Goal: Check status: Check status

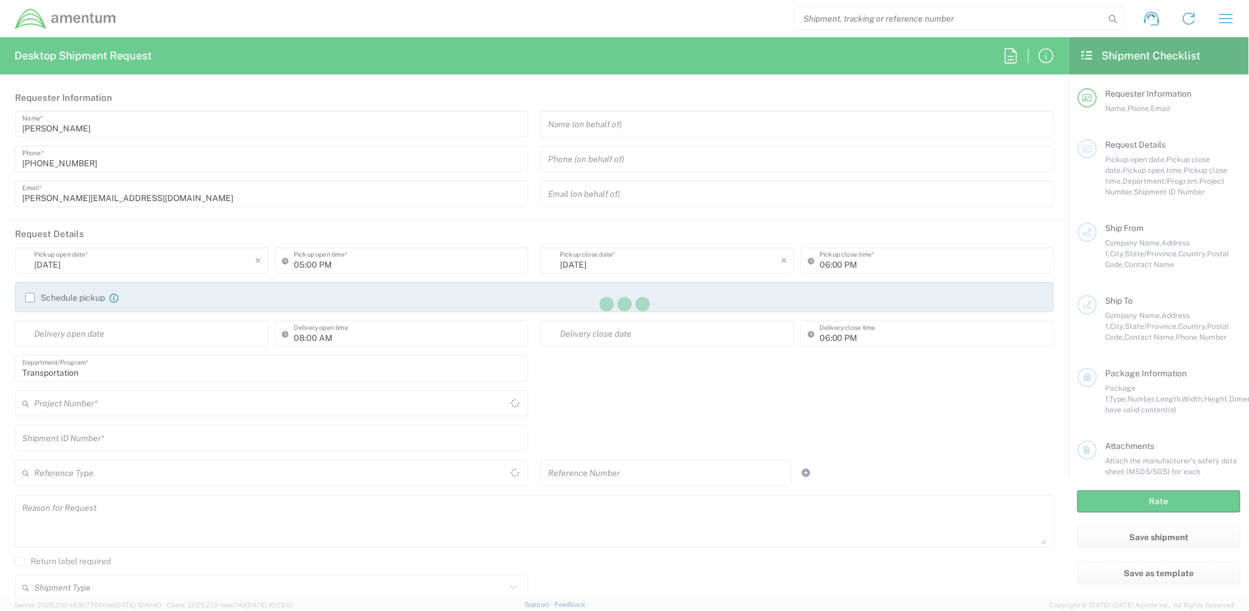
type input "United States"
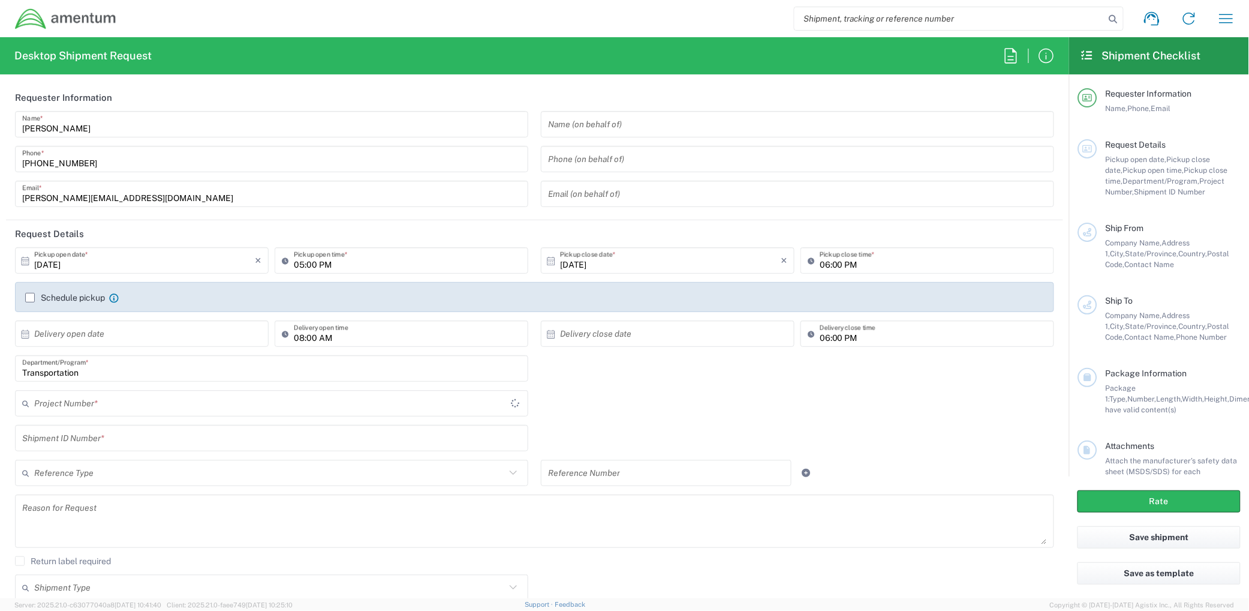
type input "[GEOGRAPHIC_DATA]"
type input "001"
click at [232, 402] on input "001" at bounding box center [269, 403] width 471 height 21
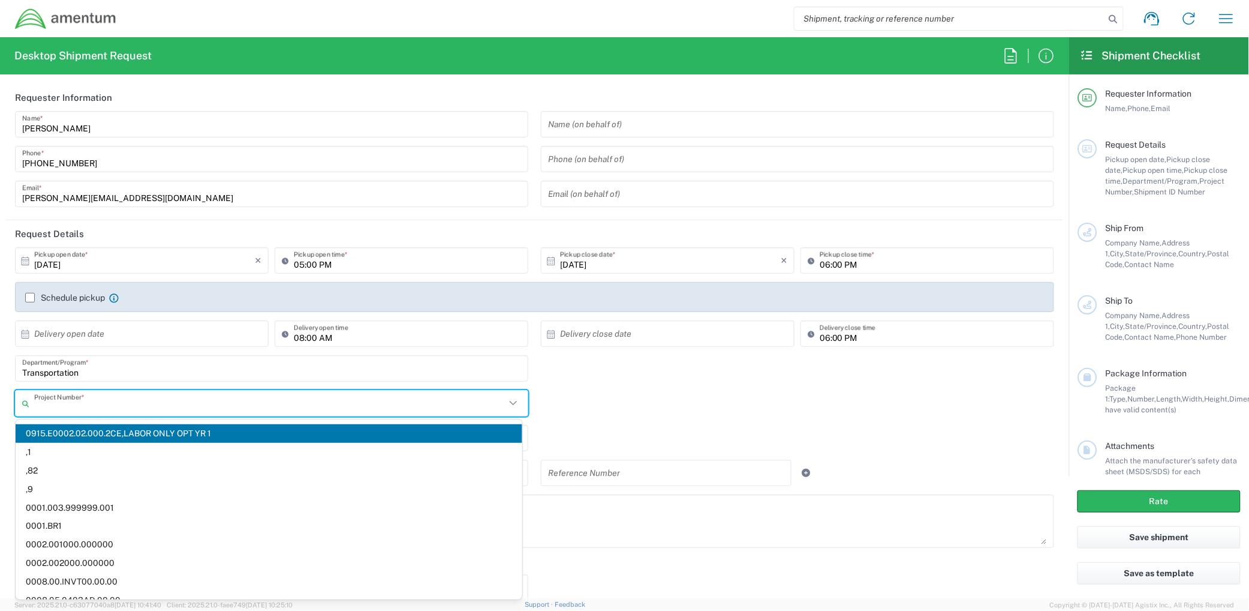
paste input "ADMN.600294.MHMGT"
type input "ADMN.600294.MHMGT"
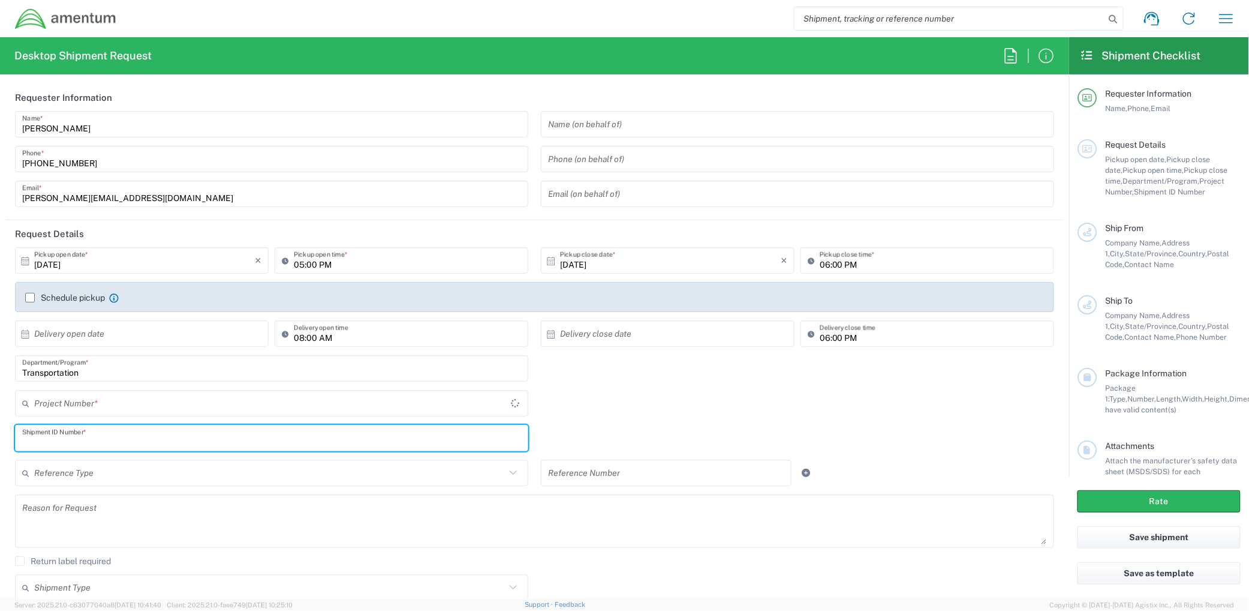
type input "001"
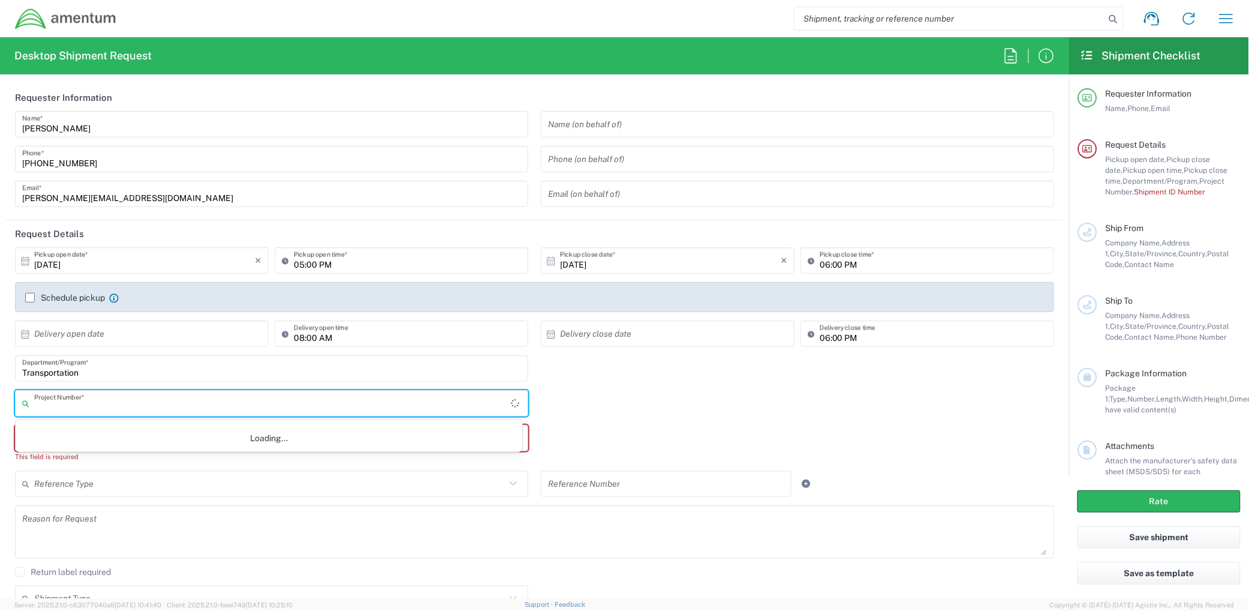
click at [130, 403] on input "text" at bounding box center [272, 403] width 477 height 21
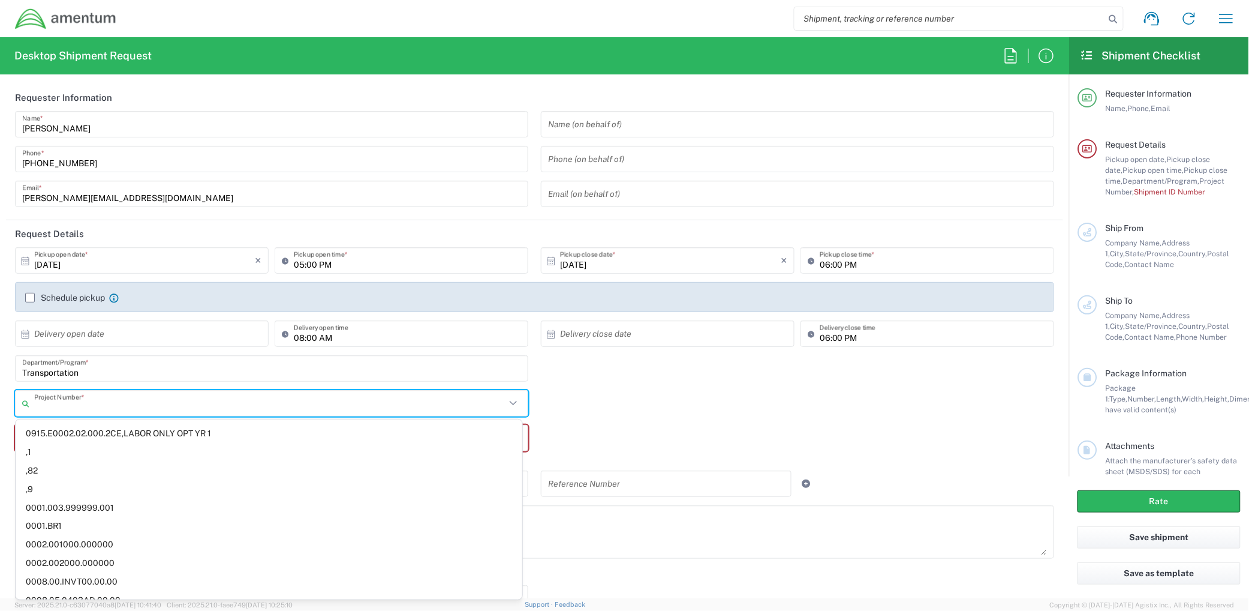
paste input "ADMN.600294.MHMGT"
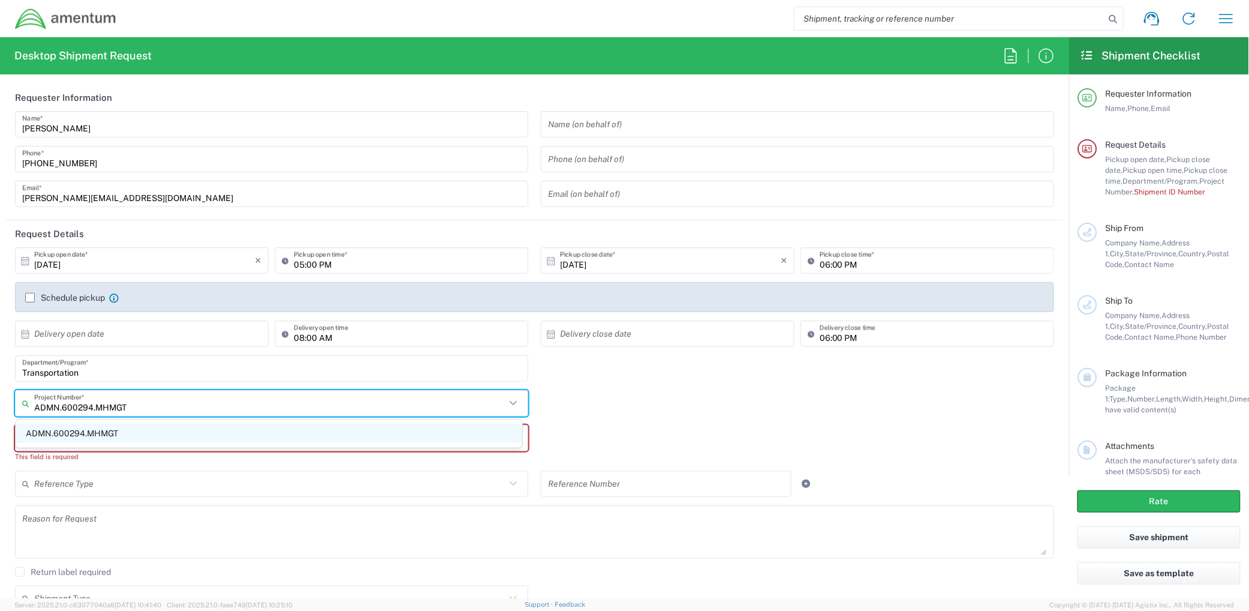
type input "ADMN.600294.MHMGT"
click at [109, 432] on span "ADMN.600294.MHMGT" at bounding box center [269, 433] width 507 height 19
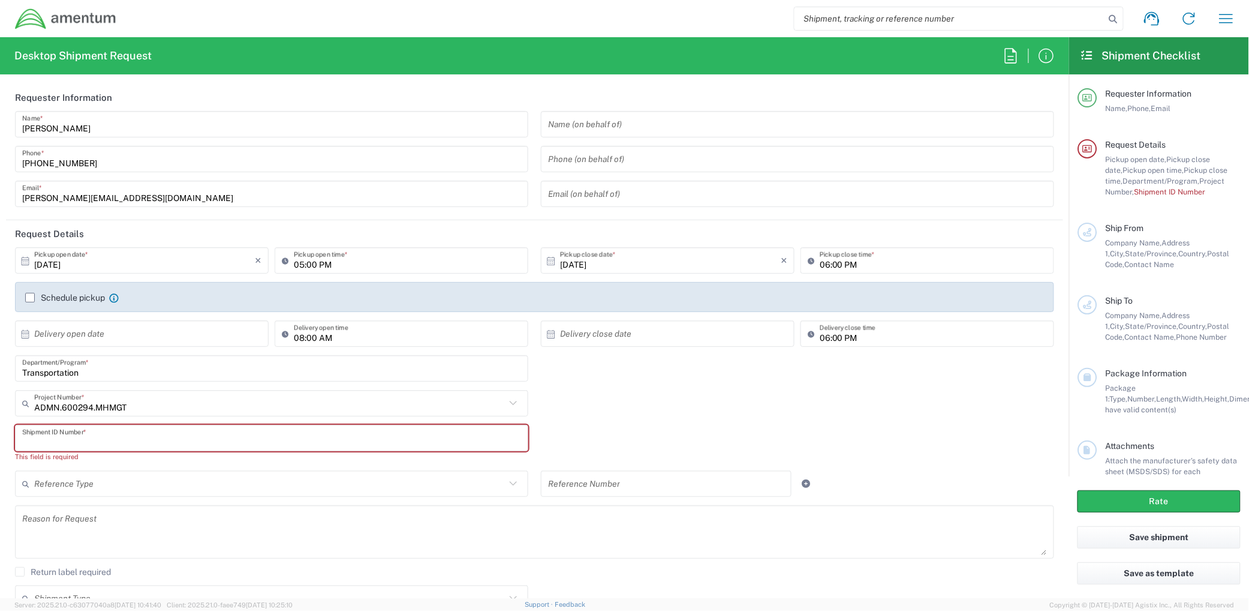
click at [655, 434] on div "Shipment ID Number * This field is required" at bounding box center [535, 448] width 1052 height 46
click at [1224, 18] on icon "button" at bounding box center [1226, 18] width 19 height 19
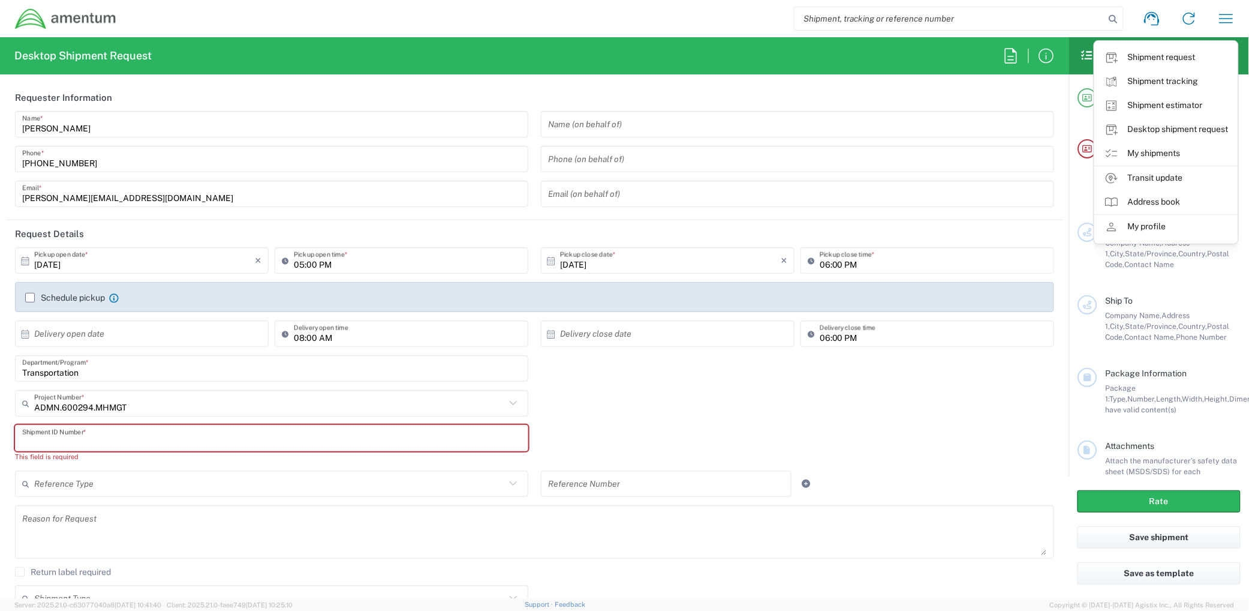
click at [270, 439] on input "text" at bounding box center [271, 438] width 499 height 21
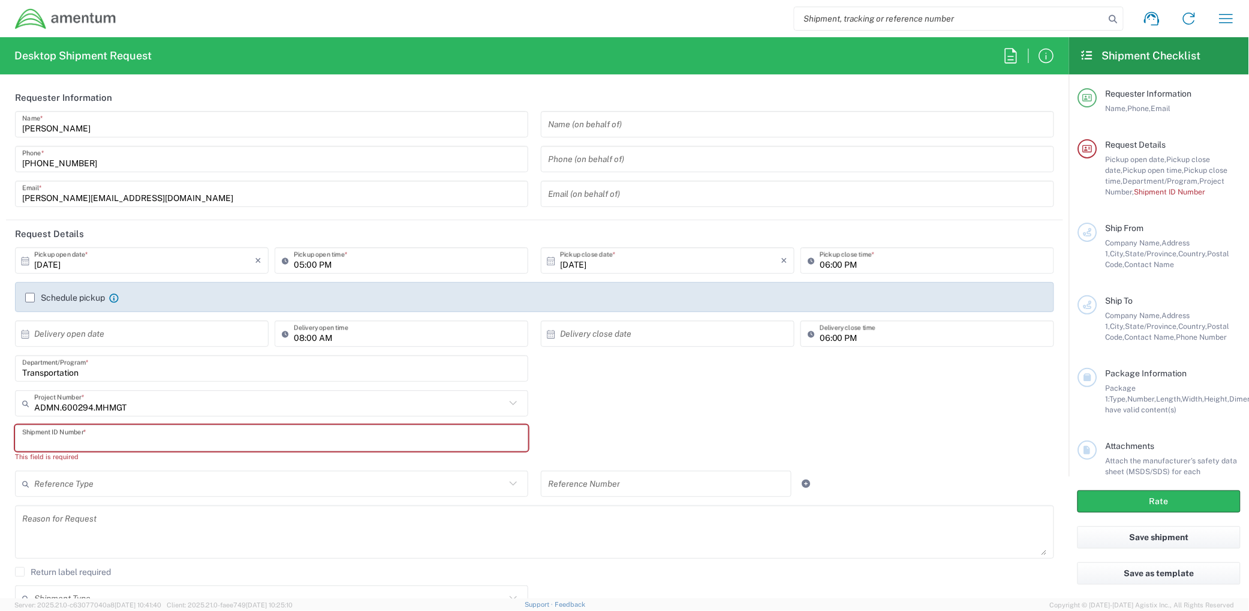
click at [764, 426] on div "Shipment ID Number * This field is required" at bounding box center [535, 448] width 1052 height 46
click at [555, 604] on link "Support" at bounding box center [540, 603] width 30 height 7
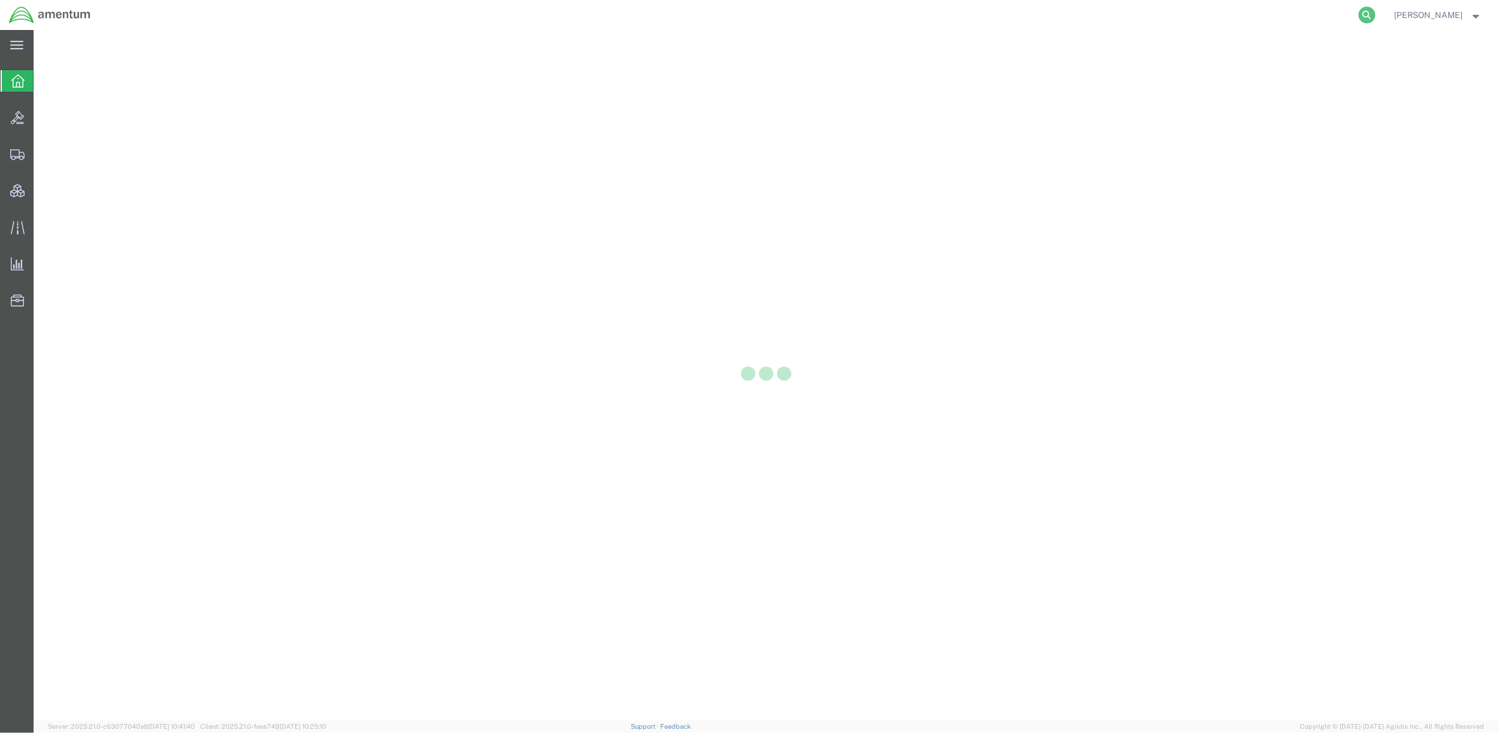
click at [1361, 15] on icon at bounding box center [1367, 15] width 17 height 17
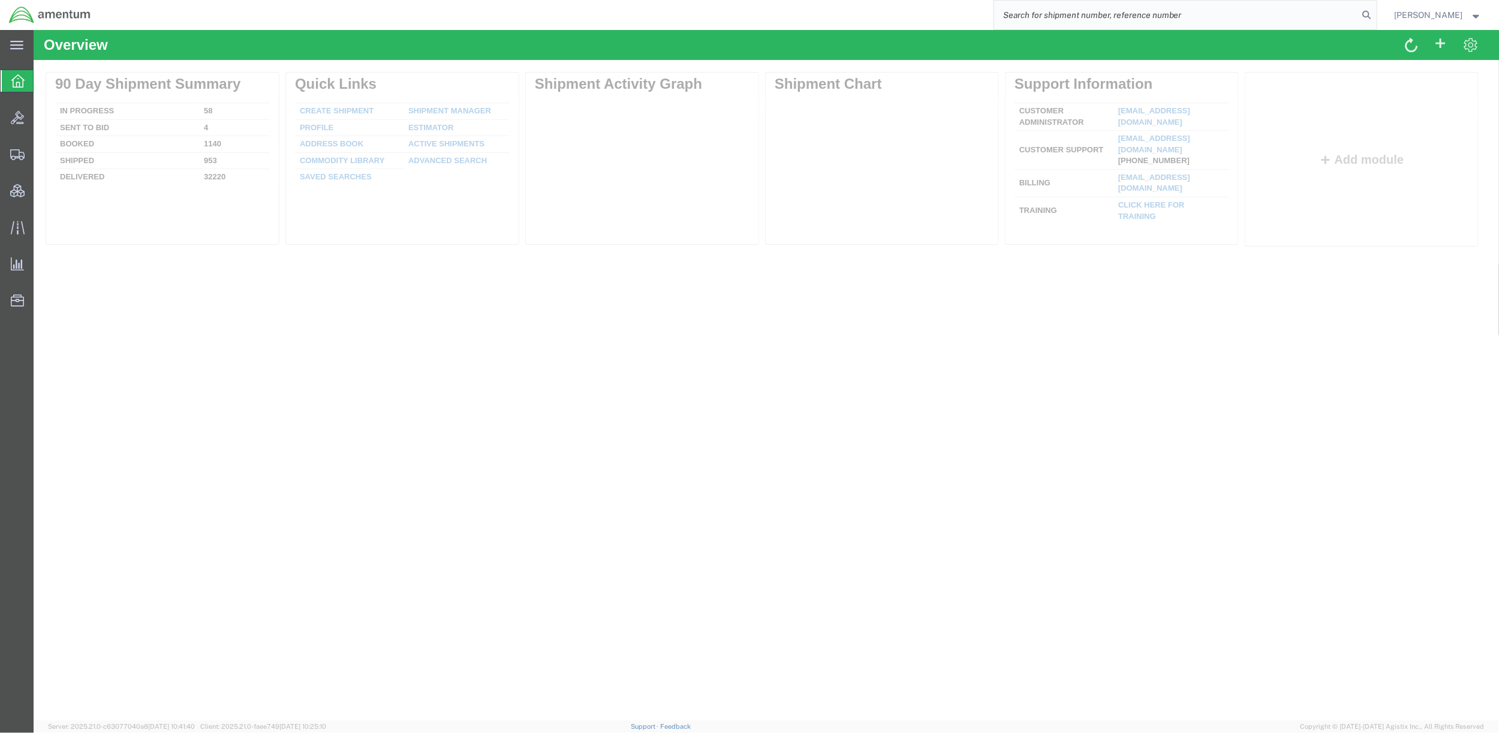
paste input "393566405679"
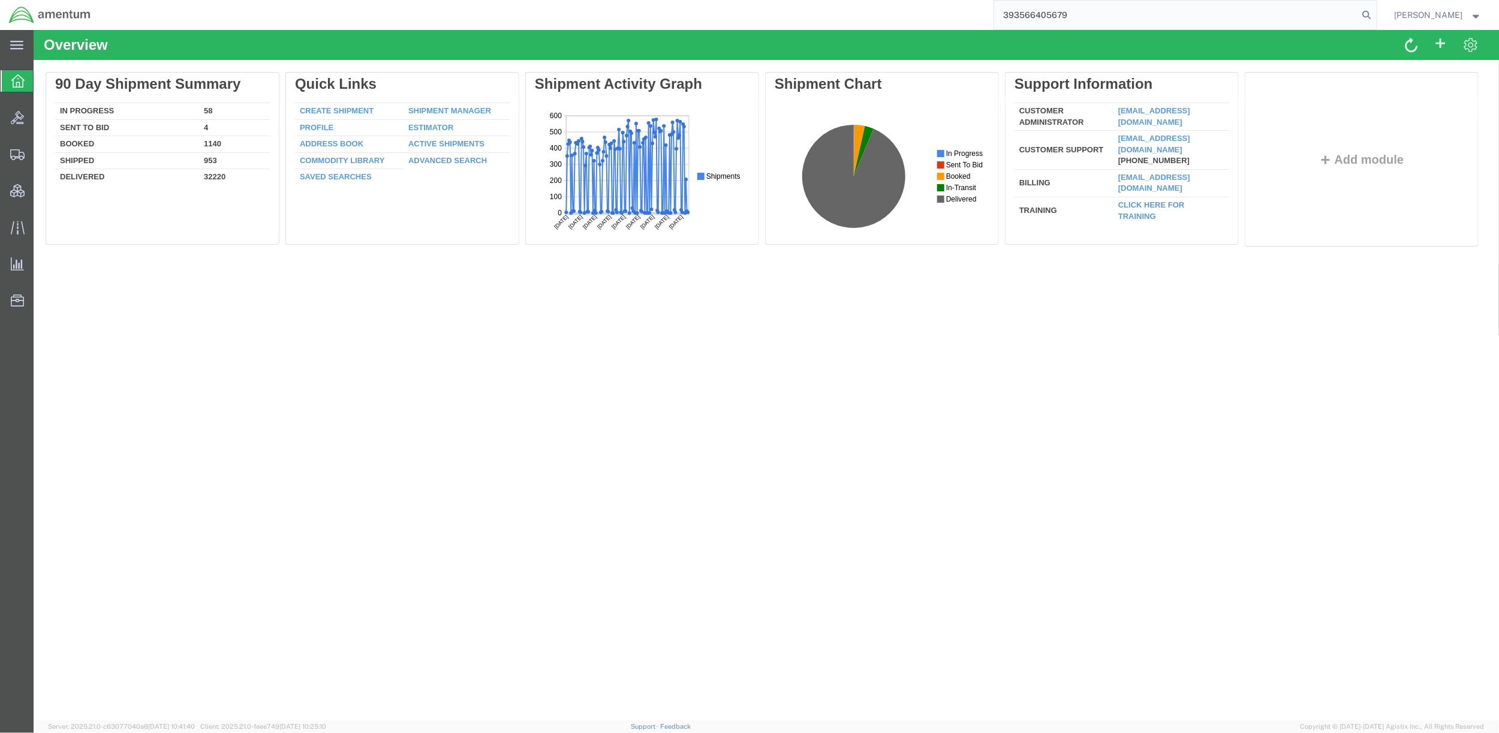
type input "393566405679"
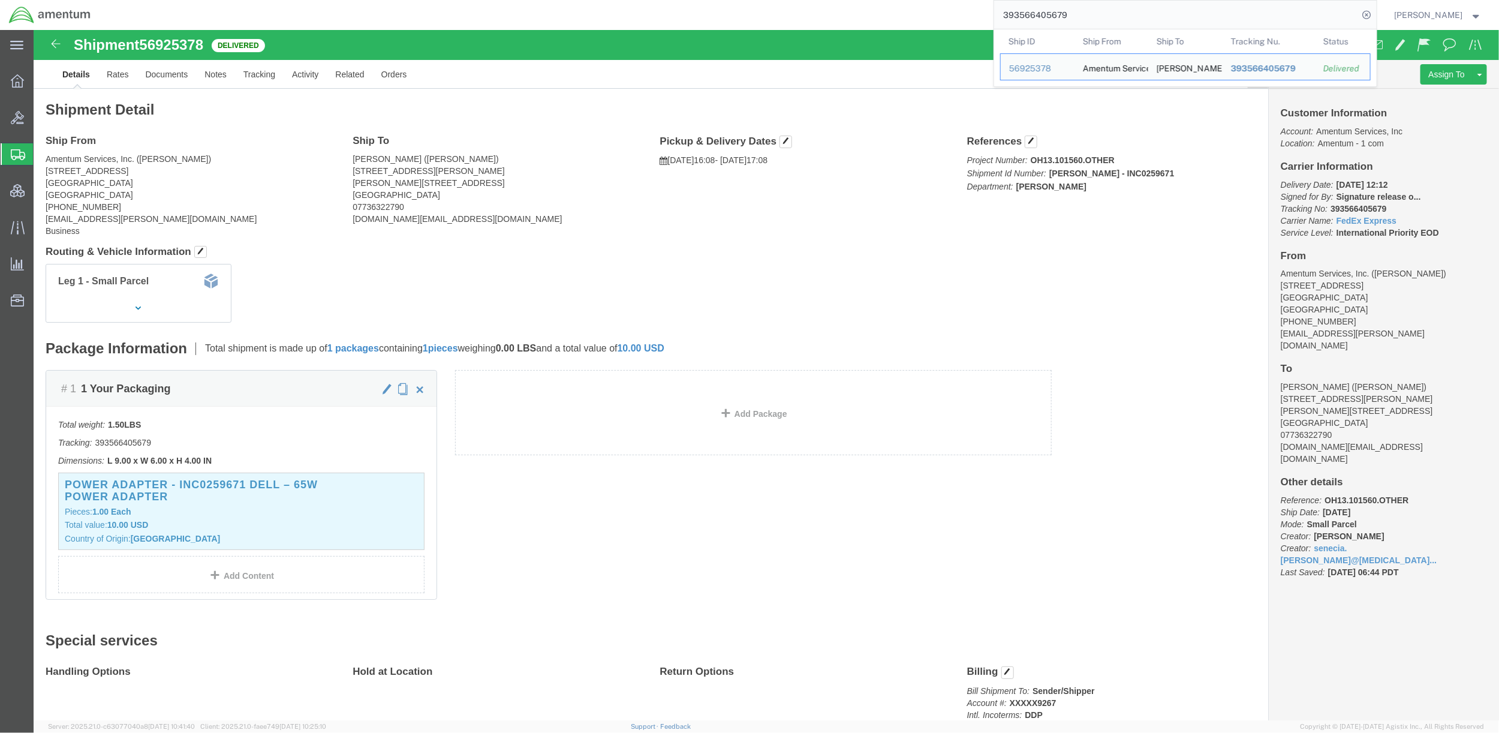
click at [43, 149] on span "Shipments" at bounding box center [38, 154] width 10 height 24
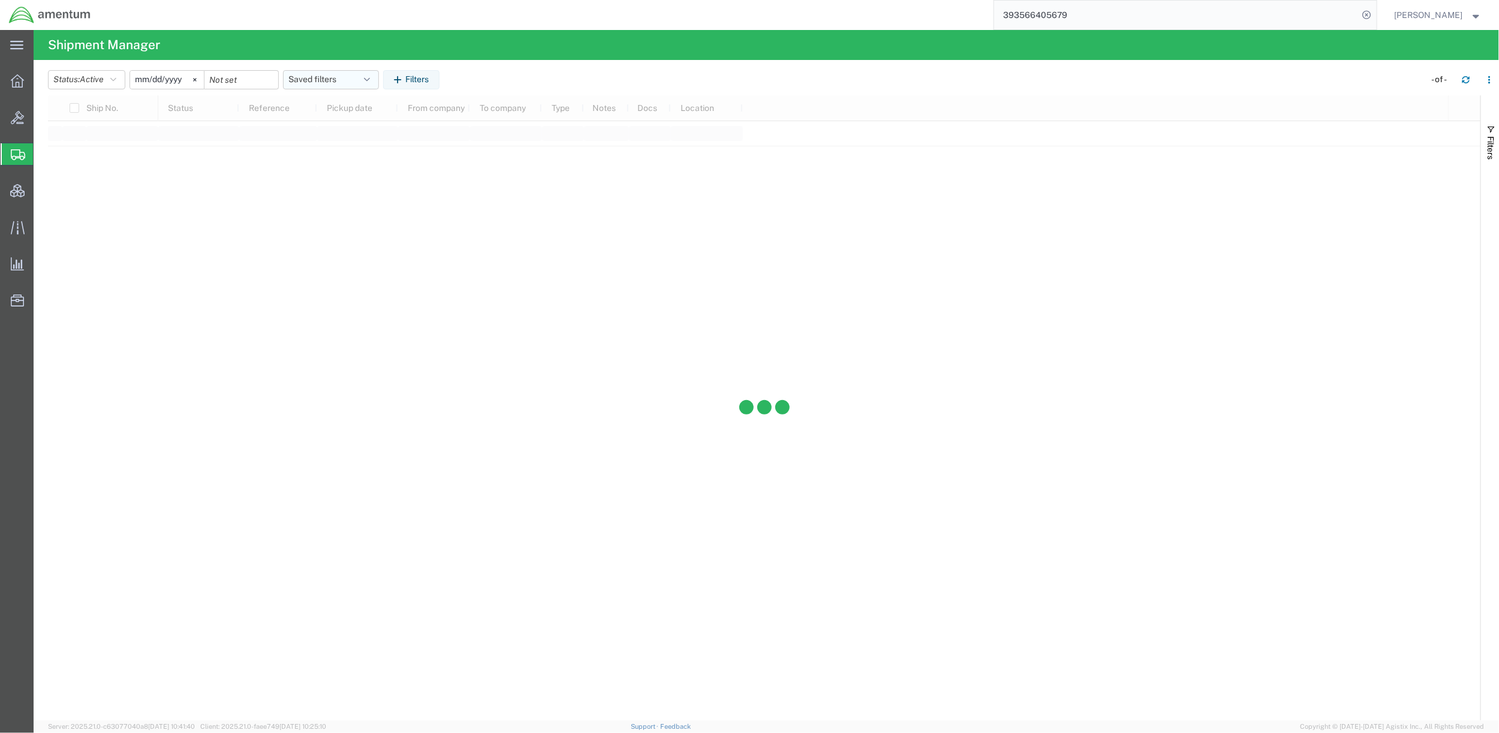
click at [332, 85] on button "Saved filters" at bounding box center [331, 79] width 96 height 19
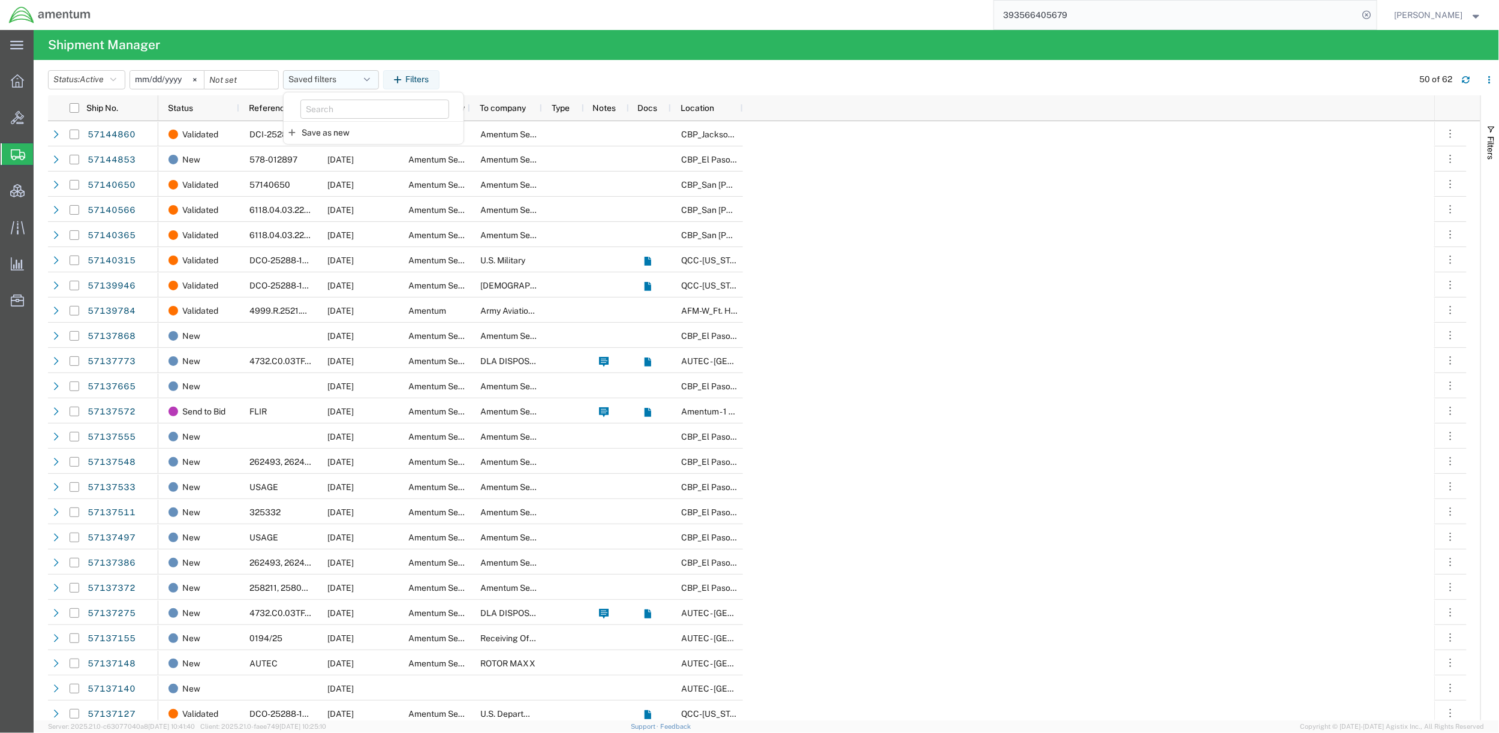
click at [333, 85] on button "Saved filters" at bounding box center [331, 79] width 96 height 19
click at [355, 77] on button "Saved filters" at bounding box center [331, 79] width 96 height 19
click at [370, 76] on icon "button" at bounding box center [367, 80] width 6 height 8
click at [43, 155] on span "Shipments" at bounding box center [38, 154] width 10 height 24
click at [1438, 11] on span "[PERSON_NAME]" at bounding box center [1429, 14] width 68 height 13
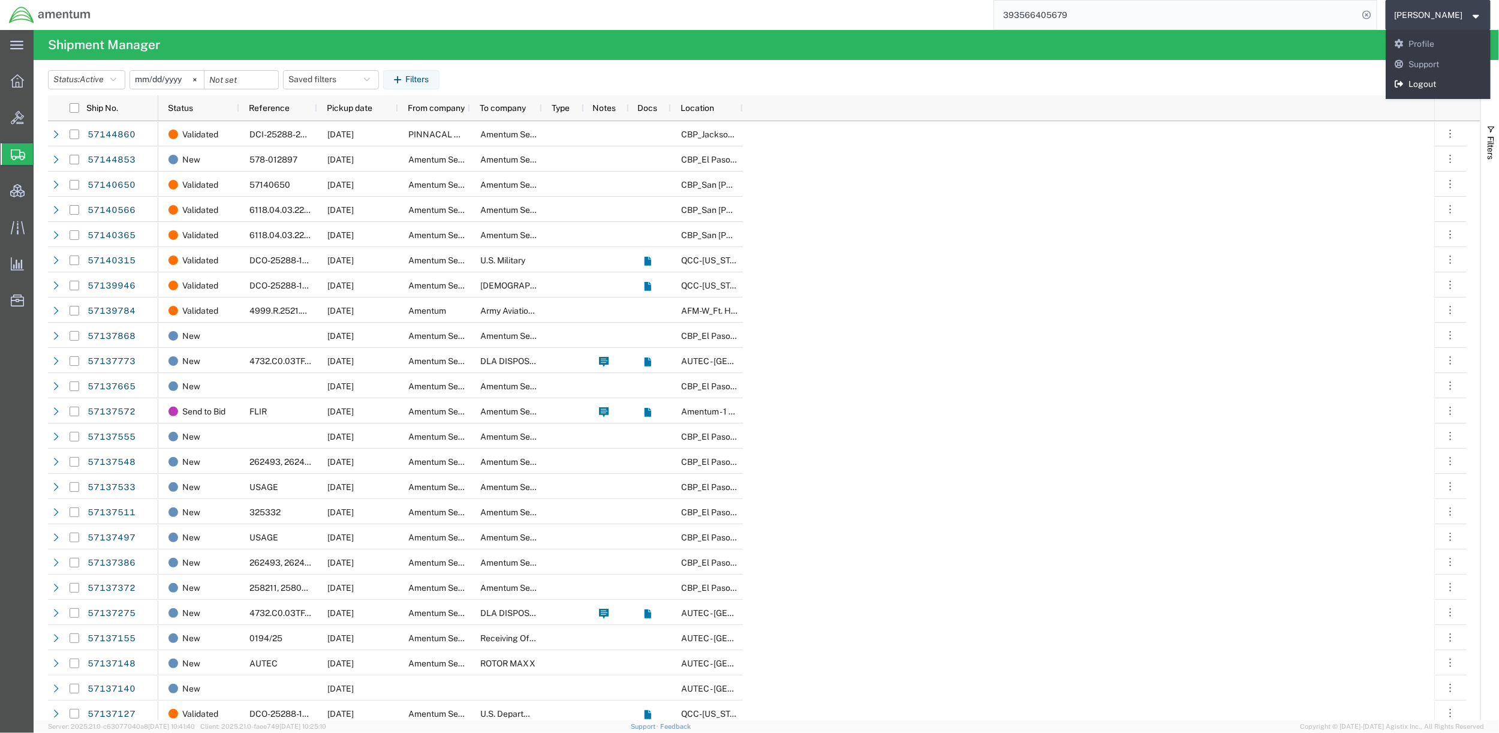
click at [1420, 83] on link "Logout" at bounding box center [1439, 84] width 106 height 20
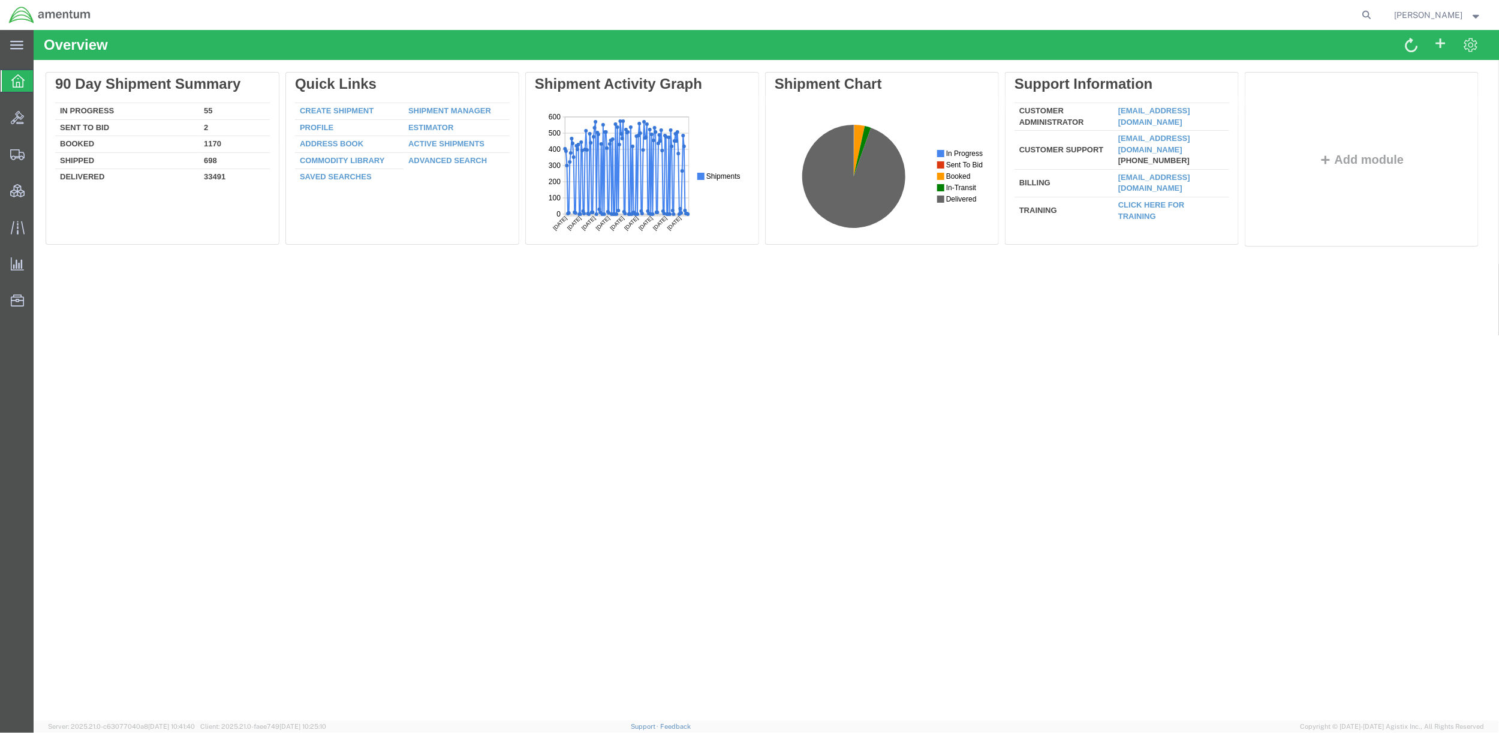
click at [1467, 13] on span "[PERSON_NAME]" at bounding box center [1439, 14] width 88 height 13
click at [1427, 81] on link "Logout" at bounding box center [1439, 84] width 106 height 20
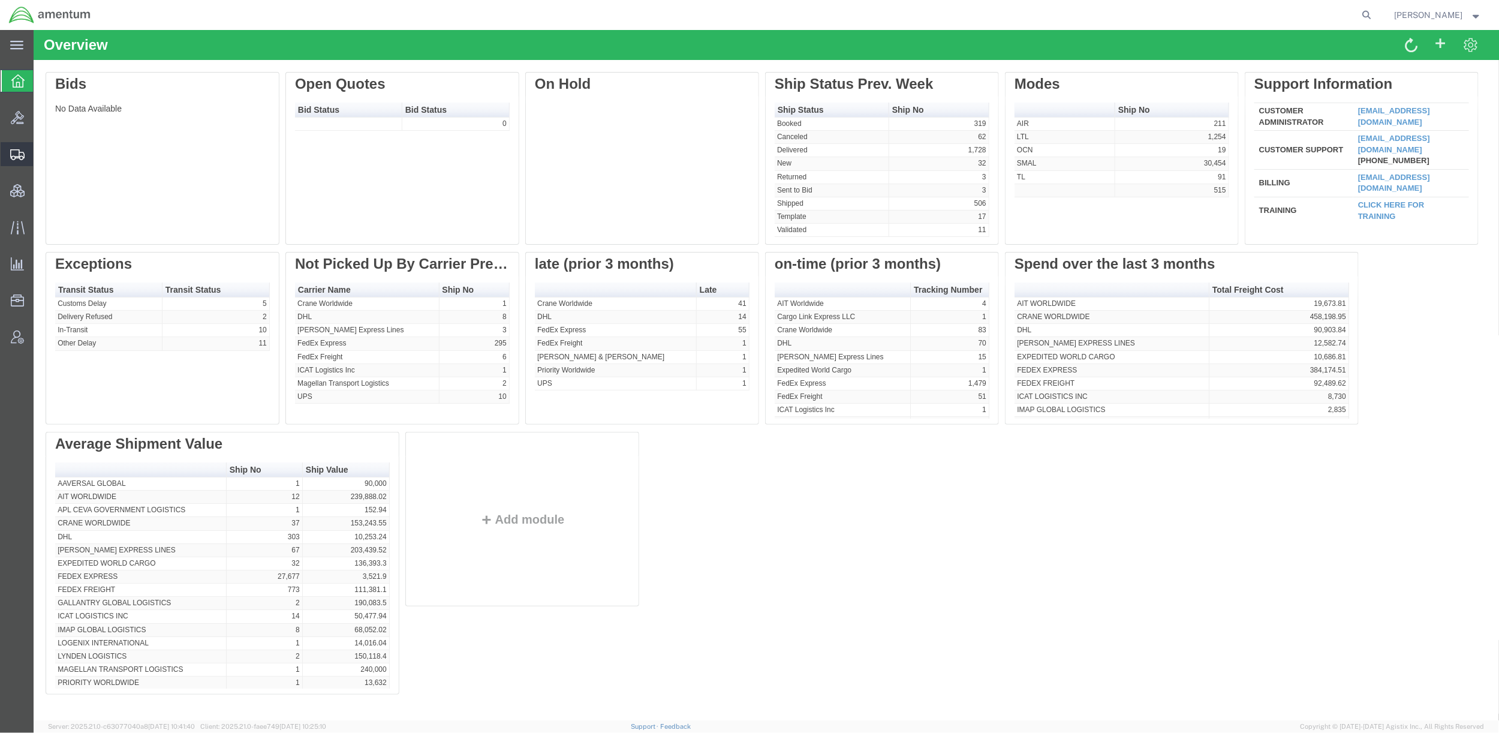
click at [41, 154] on span "Shipments" at bounding box center [37, 154] width 8 height 24
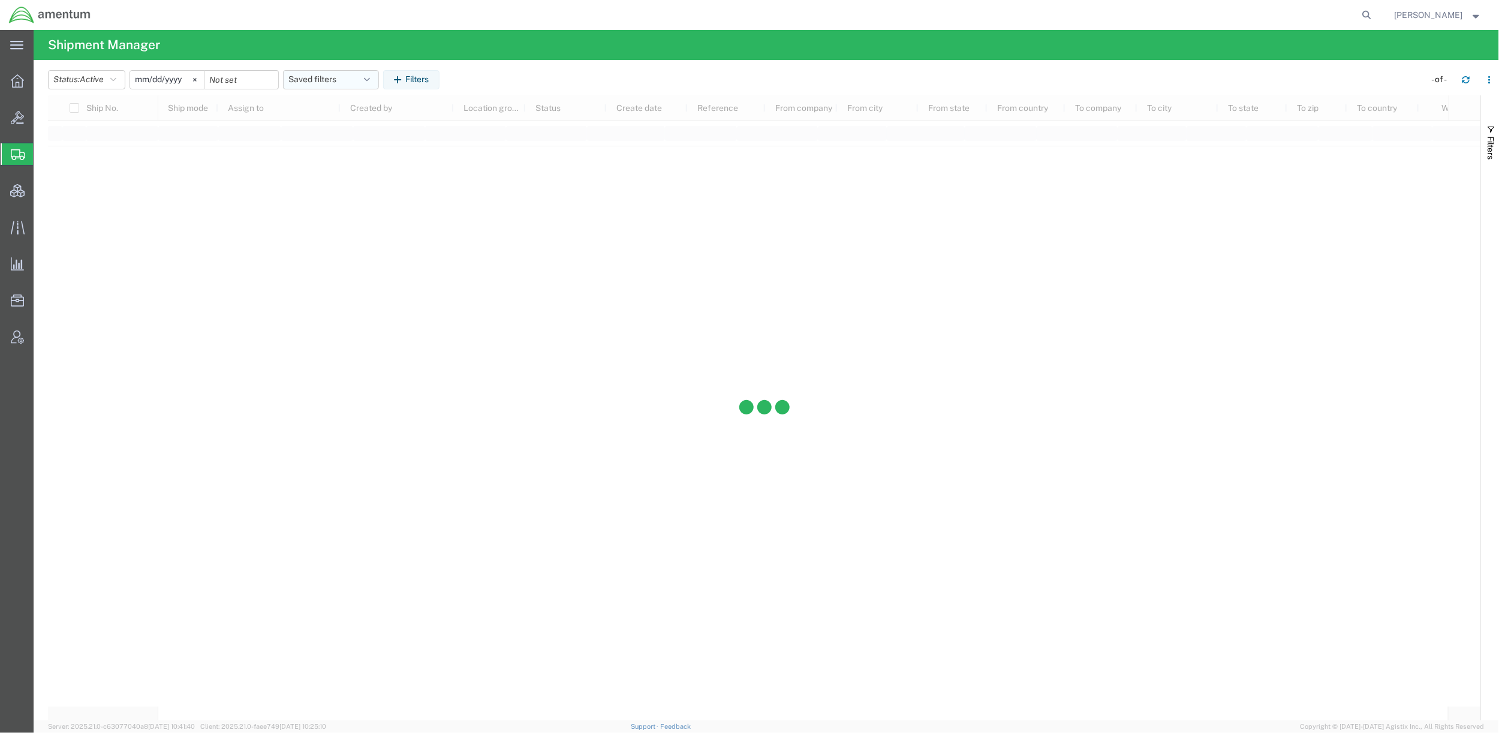
click at [317, 79] on button "Saved filters" at bounding box center [331, 79] width 96 height 19
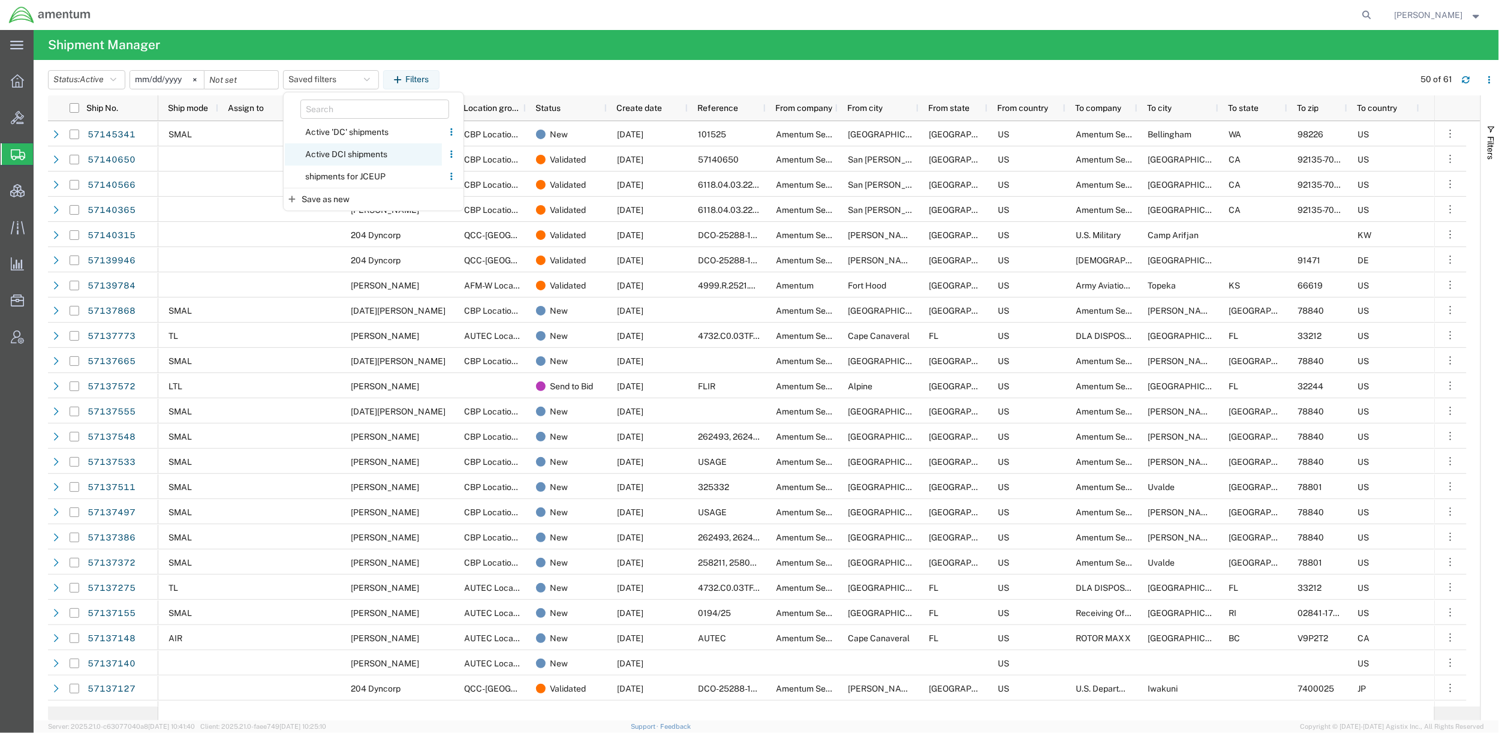
click at [341, 153] on span "Active DCI shipments" at bounding box center [363, 154] width 157 height 22
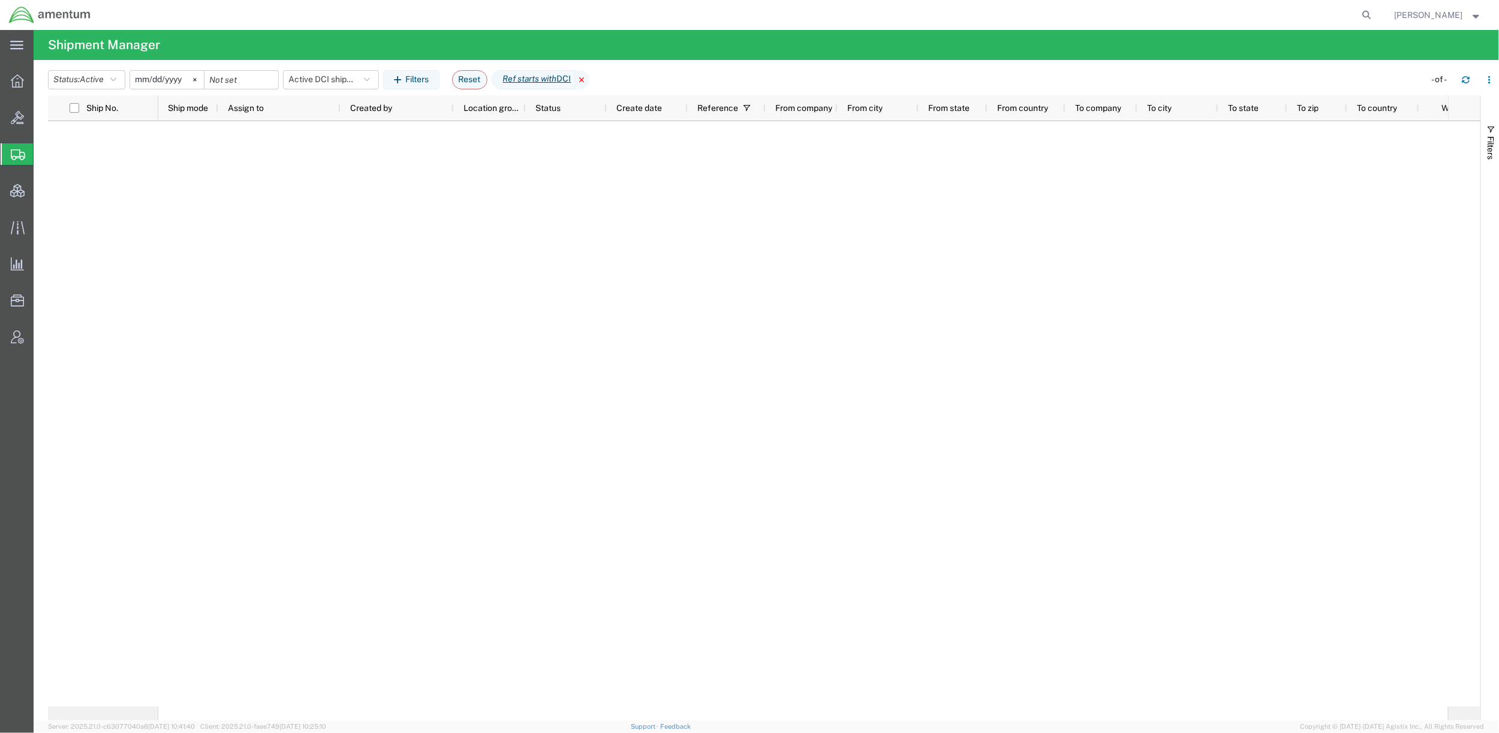
click at [590, 78] on icon at bounding box center [583, 79] width 14 height 19
